Goal: Task Accomplishment & Management: Manage account settings

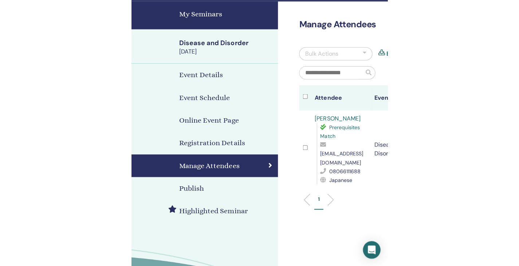
scroll to position [38, 0]
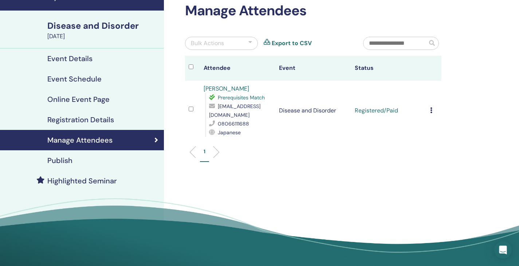
click at [255, 111] on icon at bounding box center [431, 110] width 2 height 6
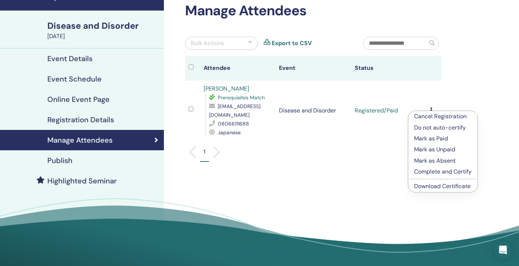
click at [255, 172] on p "Complete and Certify" at bounding box center [443, 172] width 58 height 9
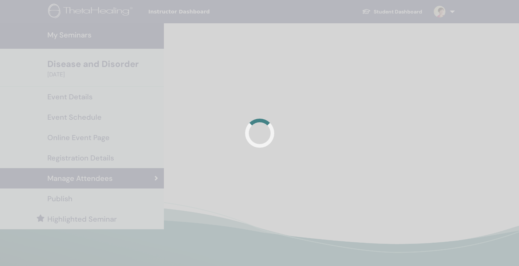
scroll to position [43, 0]
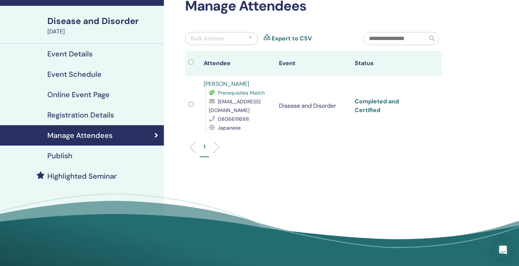
click at [361, 101] on link "Completed and Certified" at bounding box center [377, 106] width 44 height 16
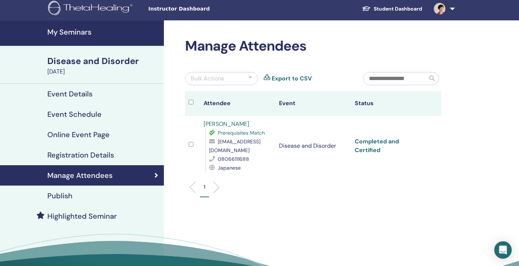
scroll to position [0, 0]
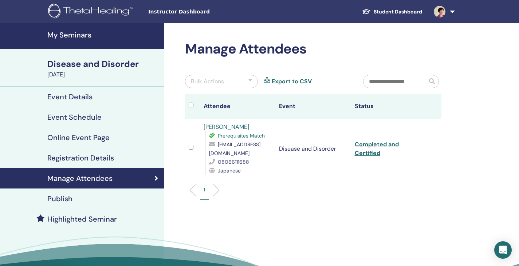
click at [453, 12] on link at bounding box center [443, 11] width 30 height 23
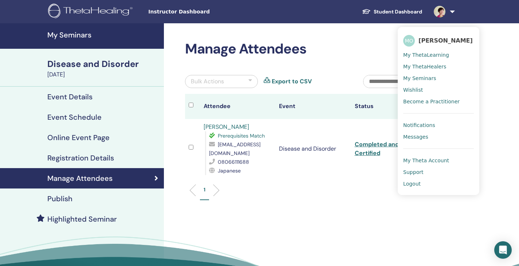
click at [368, 216] on div "Manage Attendees Bulk Actions Export to CSV Attendee Event Status Nobuko Miyata…" at bounding box center [337, 166] width 346 height 286
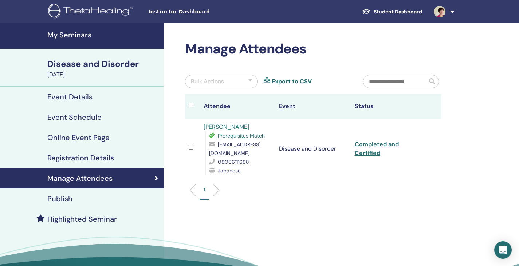
click at [409, 10] on link "Student Dashboard" at bounding box center [392, 11] width 72 height 13
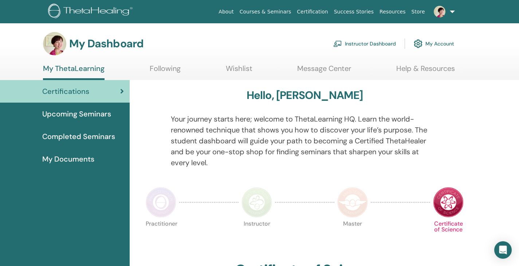
click at [363, 44] on link "Instructor Dashboard" at bounding box center [364, 44] width 63 height 16
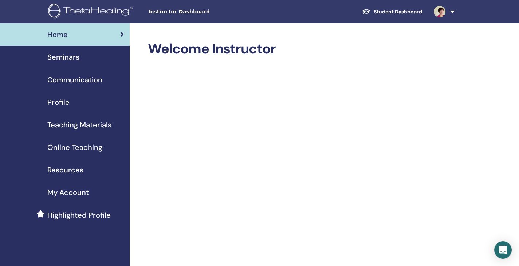
click at [64, 61] on span "Seminars" at bounding box center [63, 57] width 32 height 11
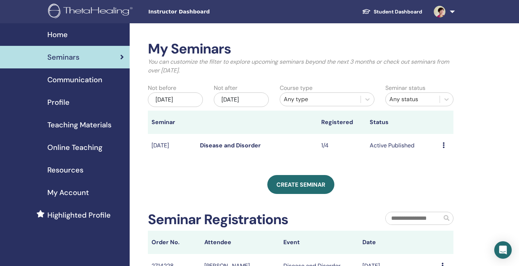
click at [444, 146] on icon at bounding box center [444, 145] width 2 height 6
click at [478, 144] on div "My Seminars You can customize the filter to explore upcoming seminars beyond th…" at bounding box center [324, 201] width 389 height 357
click at [216, 145] on link "Disease and Disorder" at bounding box center [230, 146] width 61 height 8
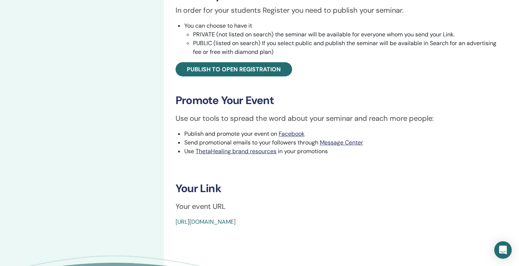
scroll to position [219, 0]
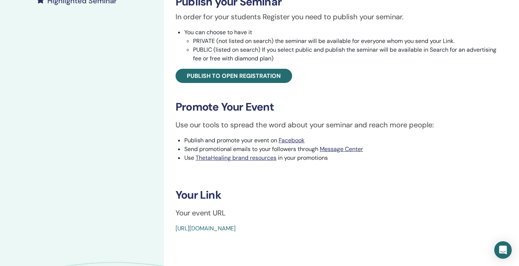
click at [236, 228] on link "https://www.thetahealing.com/seminar-370759-details.html" at bounding box center [206, 229] width 60 height 8
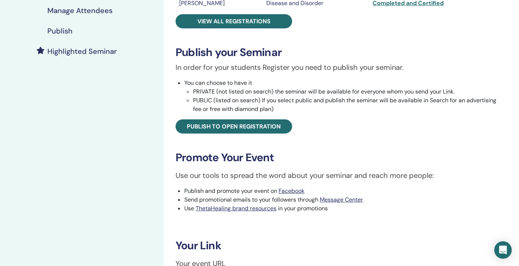
scroll to position [173, 0]
